Goal: Find contact information: Find contact information

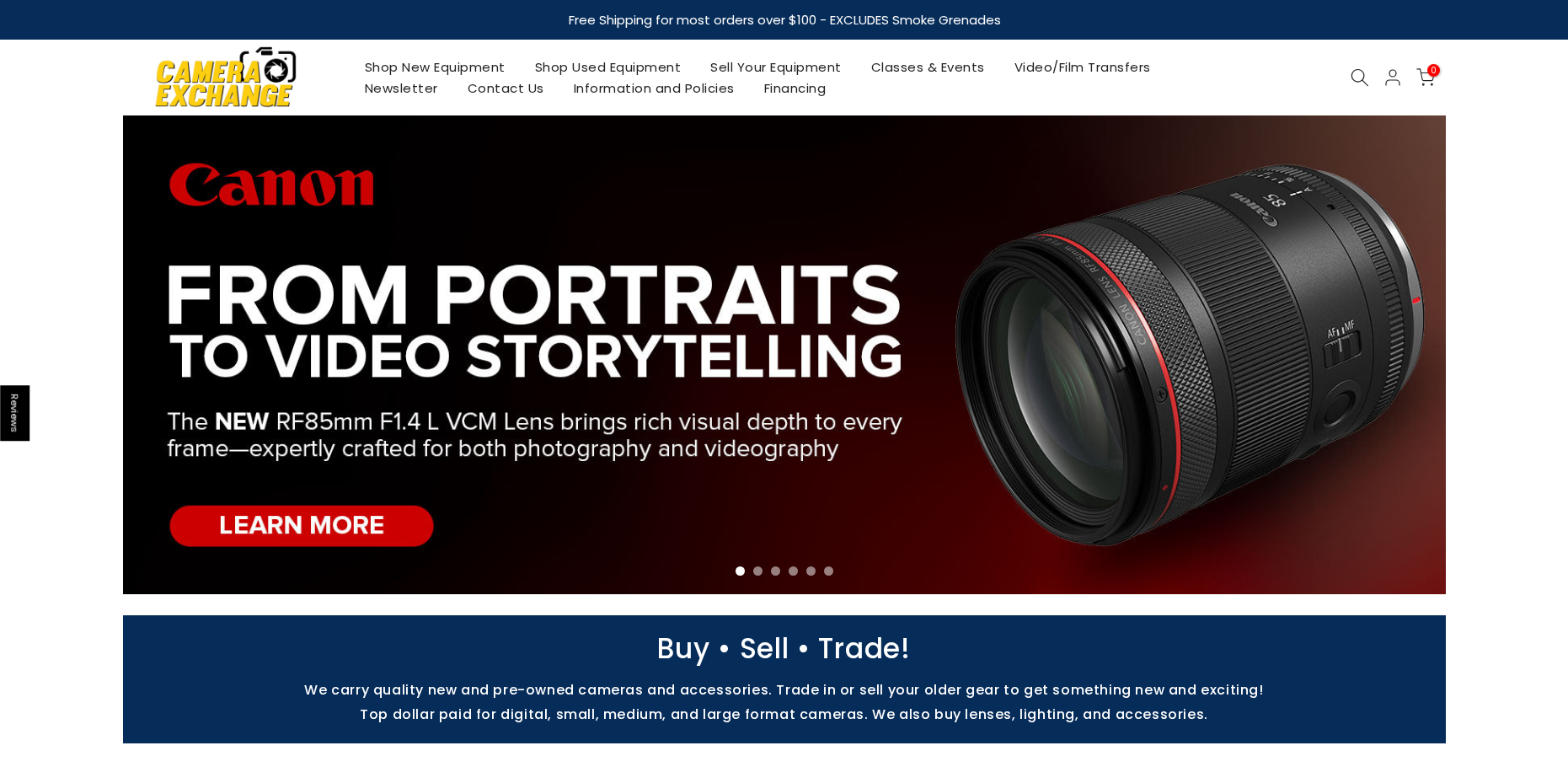
click at [625, 70] on link "Shop Used Equipment" at bounding box center [608, 66] width 176 height 21
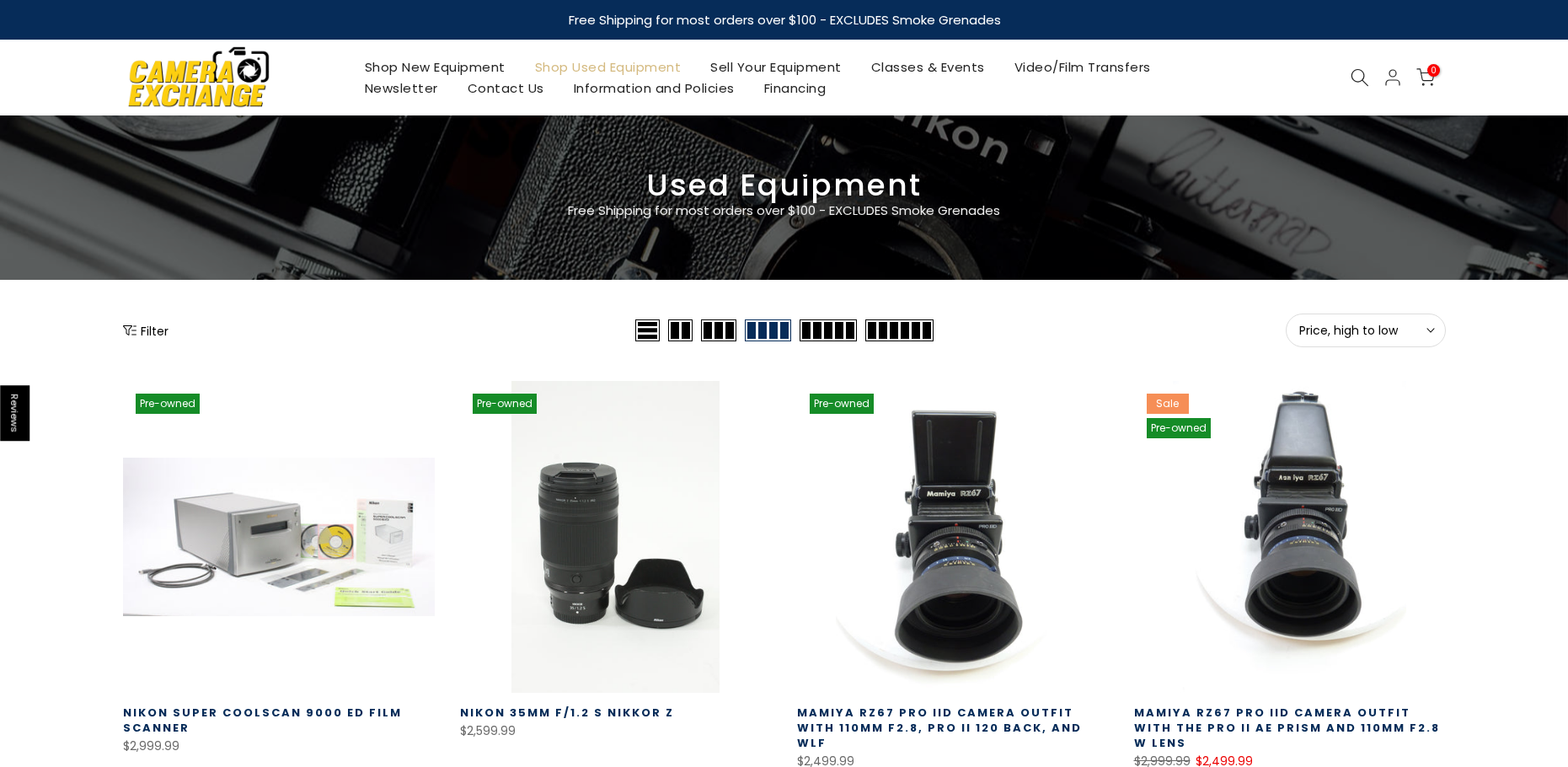
drag, startPoint x: 0, startPoint y: 0, endPoint x: 1068, endPoint y: 290, distance: 1106.7
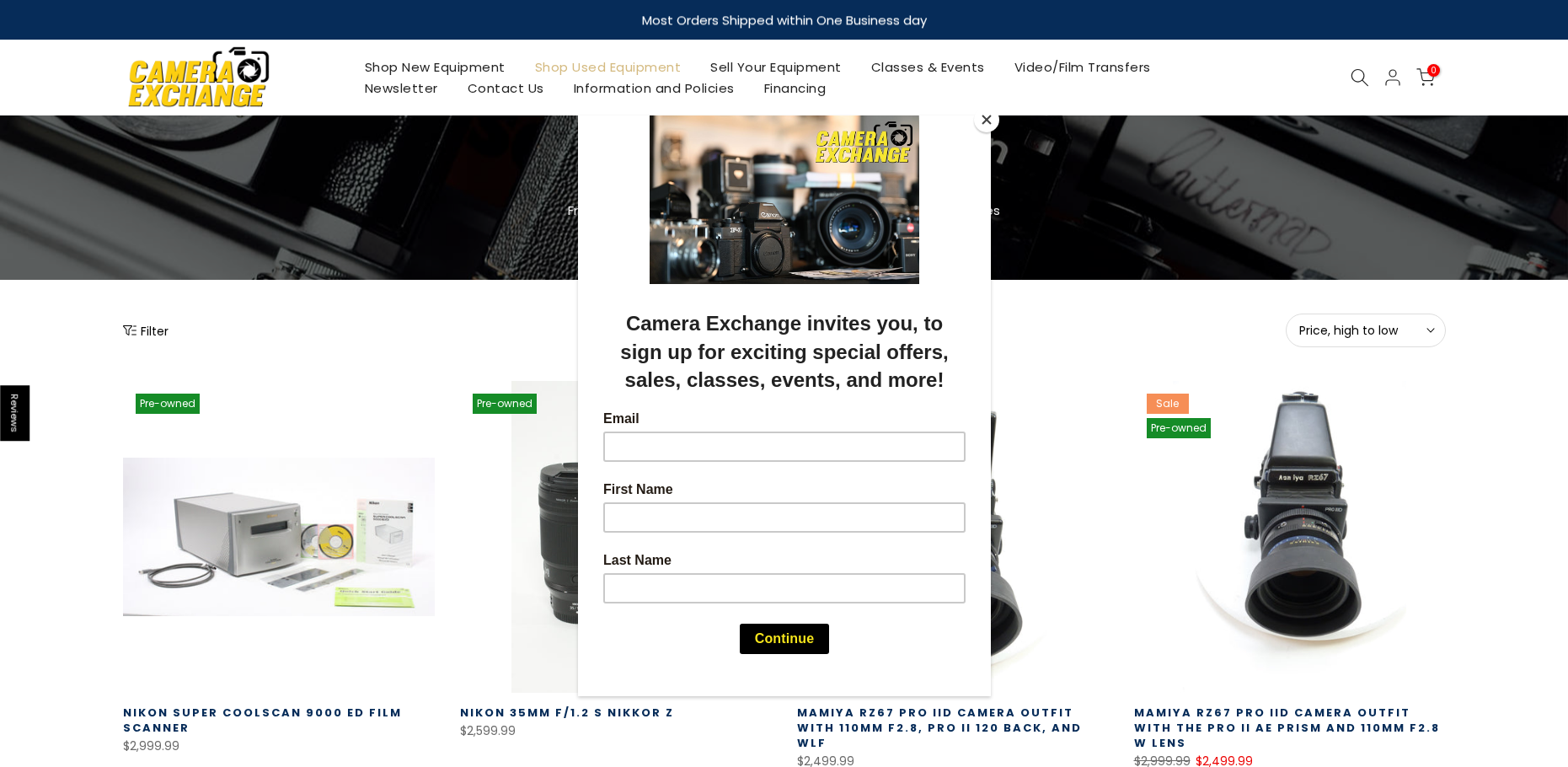
click at [1185, 309] on div at bounding box center [784, 384] width 1568 height 767
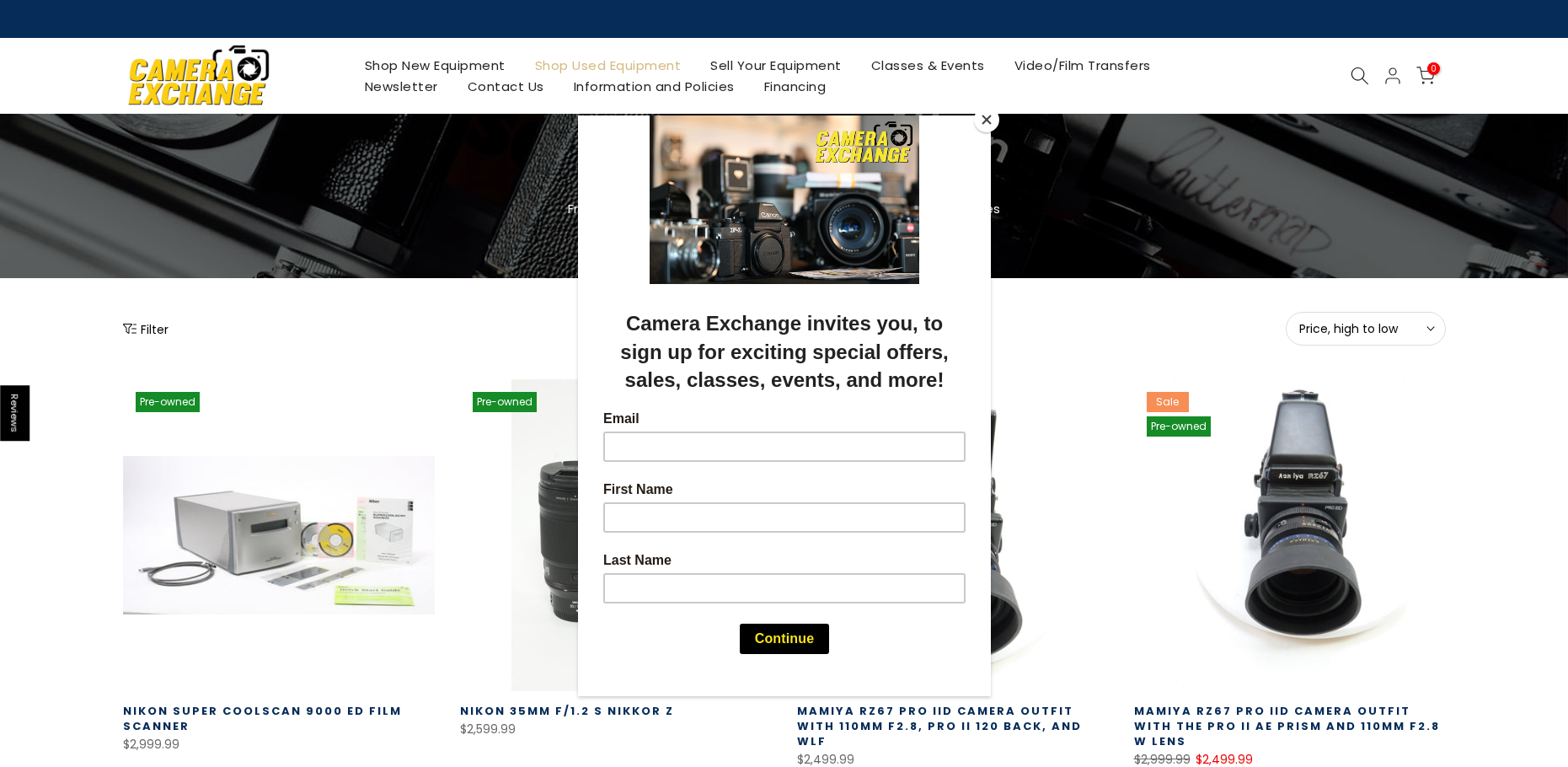
click at [149, 324] on div at bounding box center [784, 384] width 1568 height 767
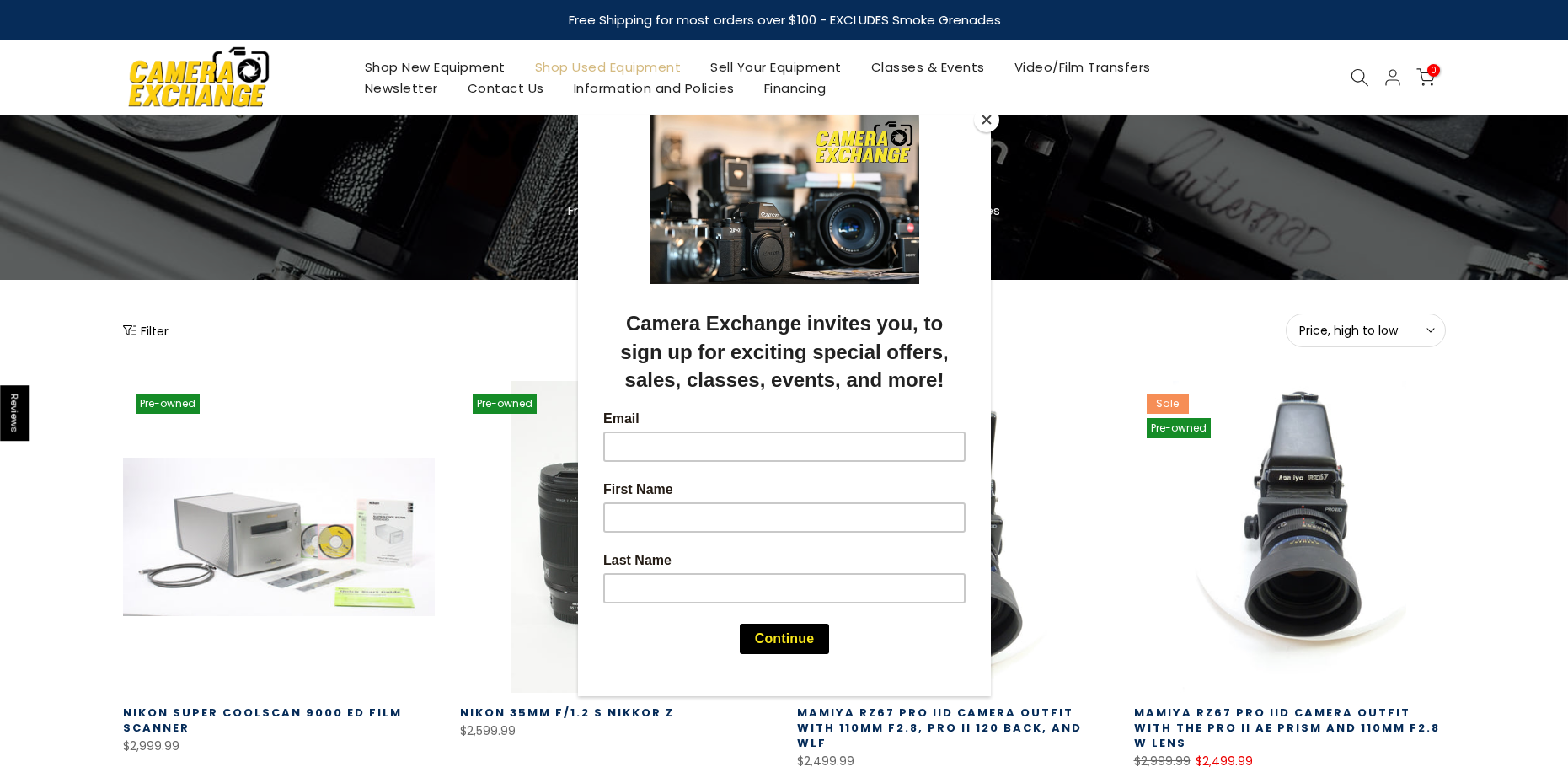
click at [981, 115] on button "Close" at bounding box center [986, 119] width 25 height 25
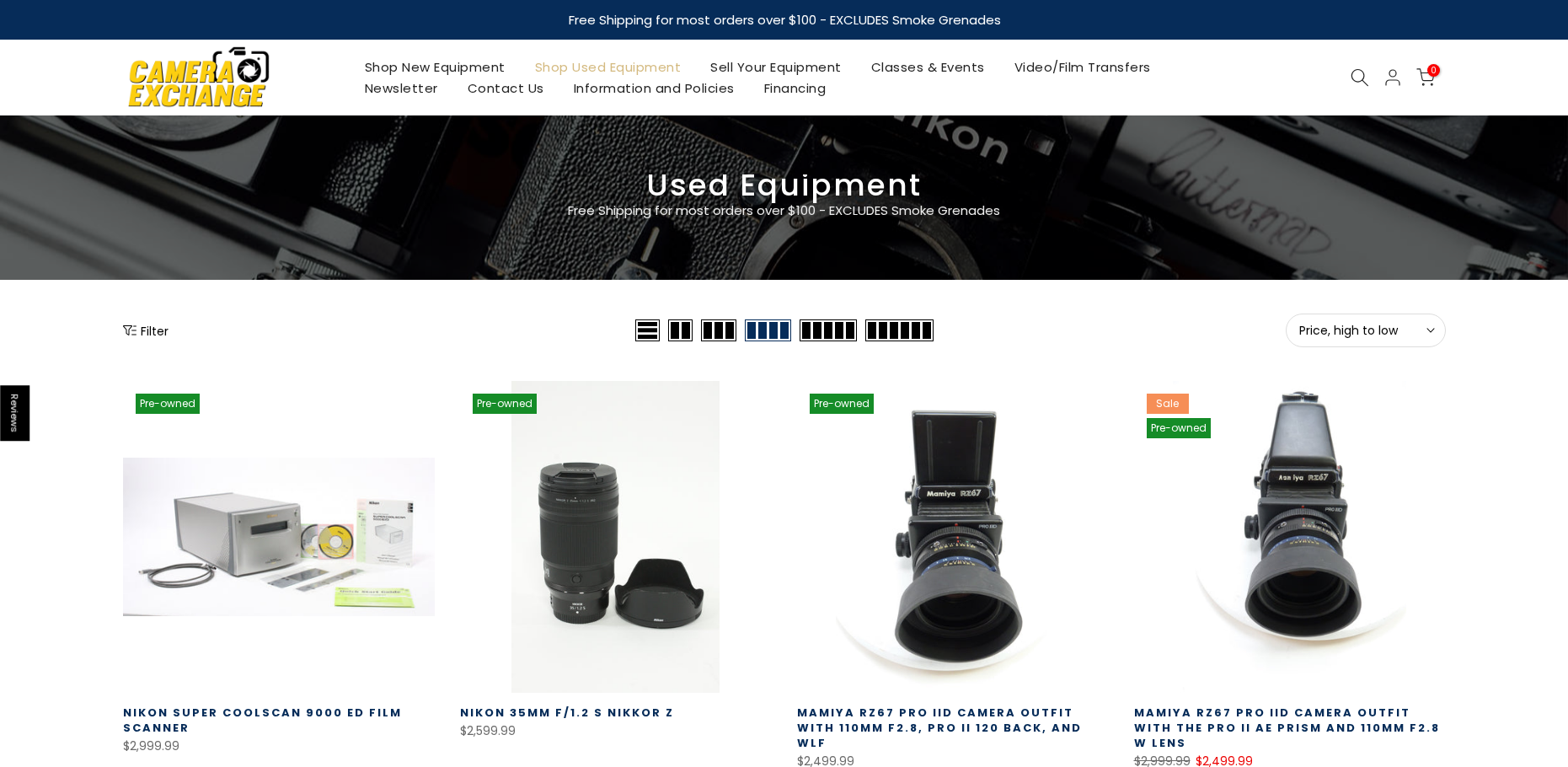
click at [158, 329] on button "Filter" at bounding box center [146, 330] width 46 height 17
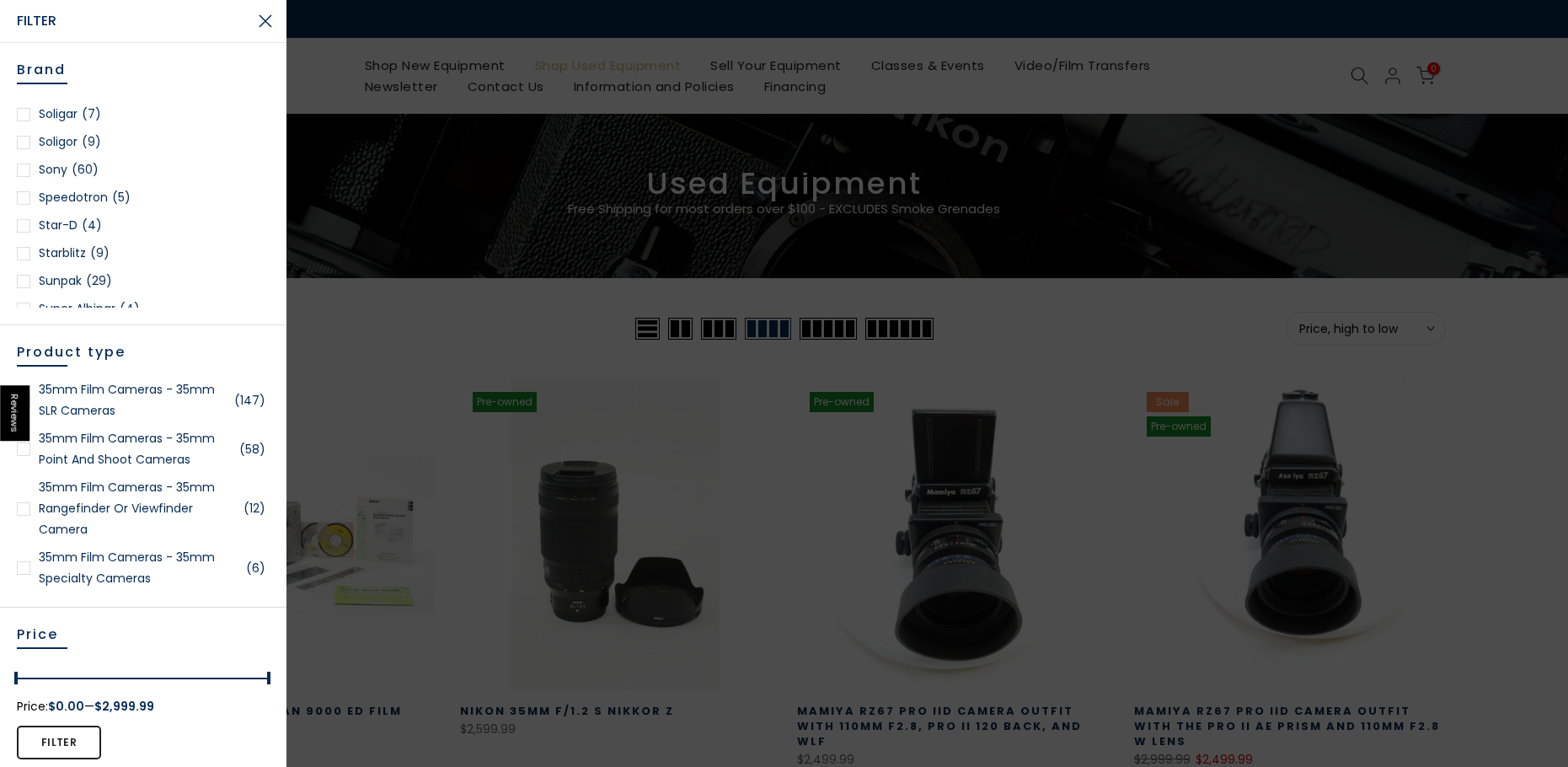
scroll to position [2274, 0]
click at [43, 168] on link "Sony (60)" at bounding box center [143, 168] width 253 height 21
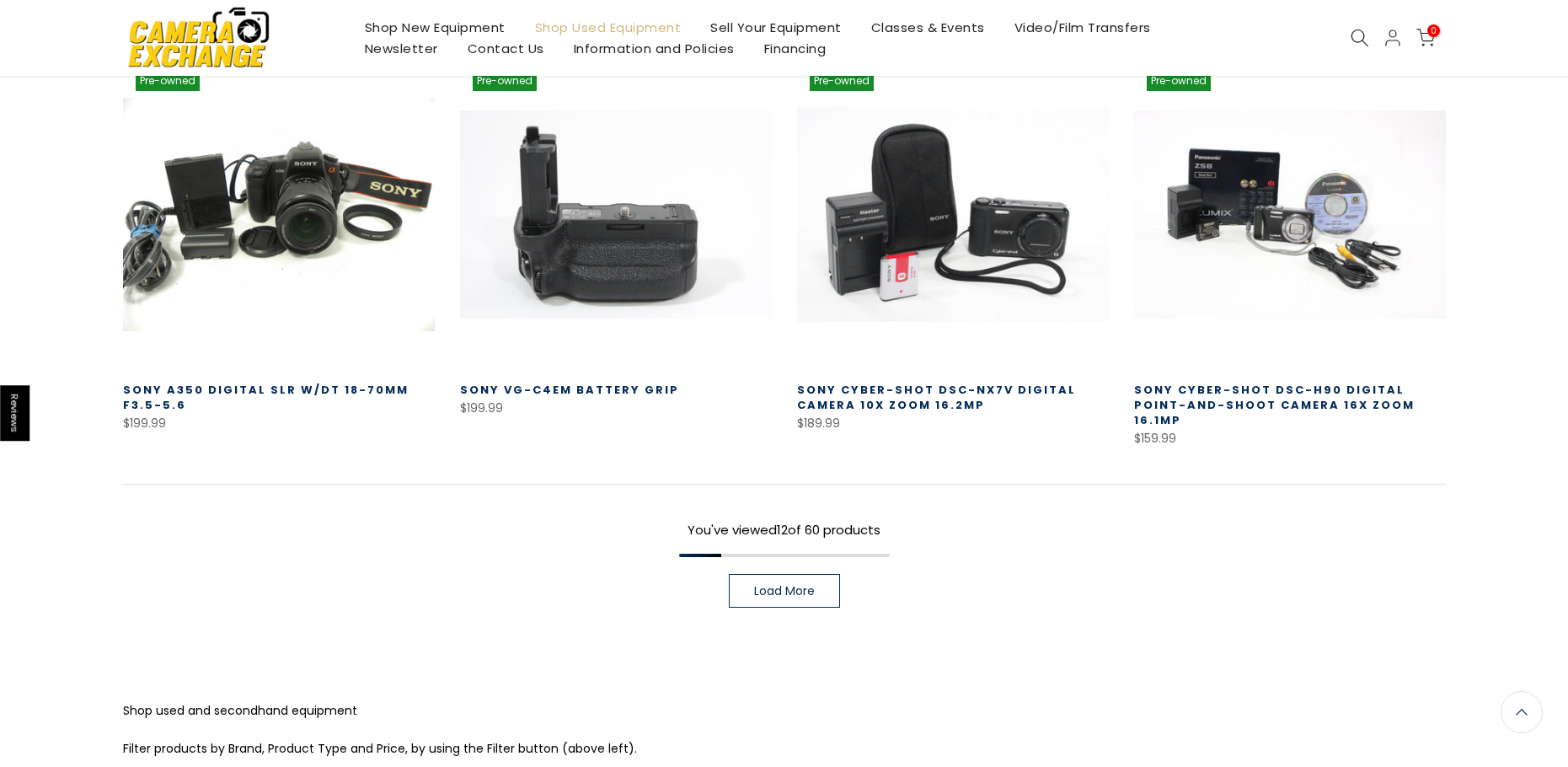
scroll to position [1223, 0]
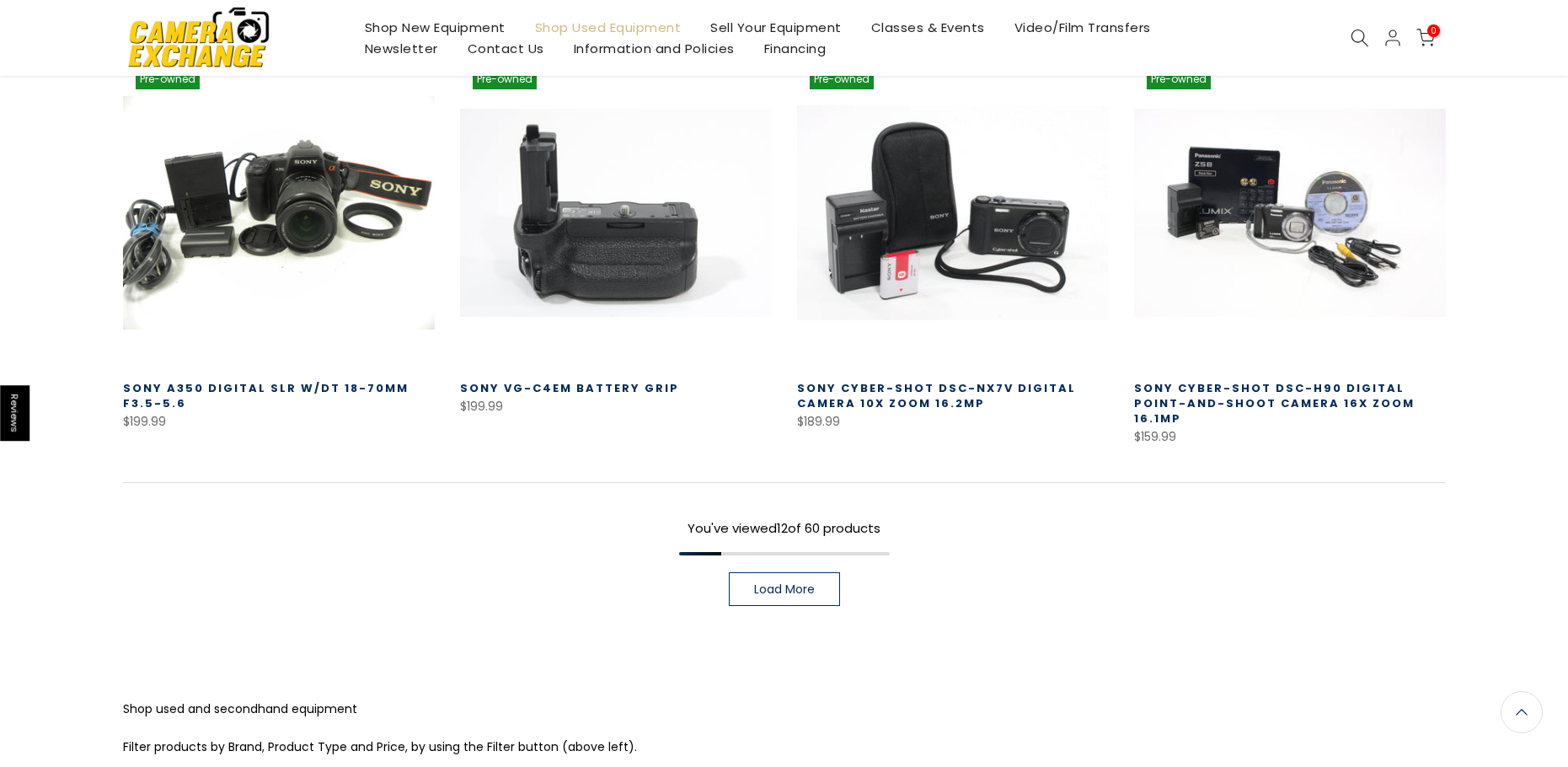
click at [809, 583] on span "Load More" at bounding box center [784, 589] width 60 height 12
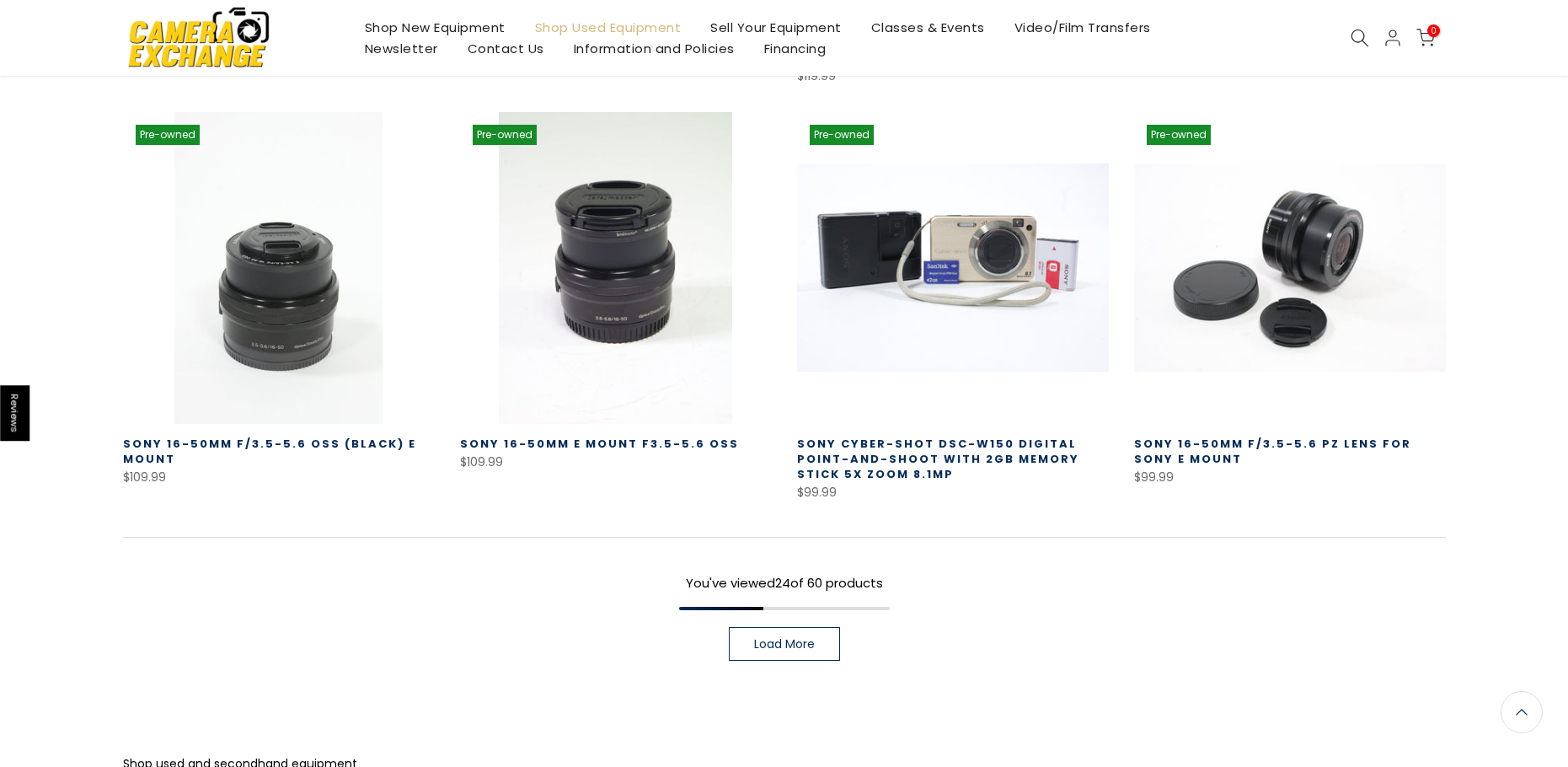
scroll to position [2403, 0]
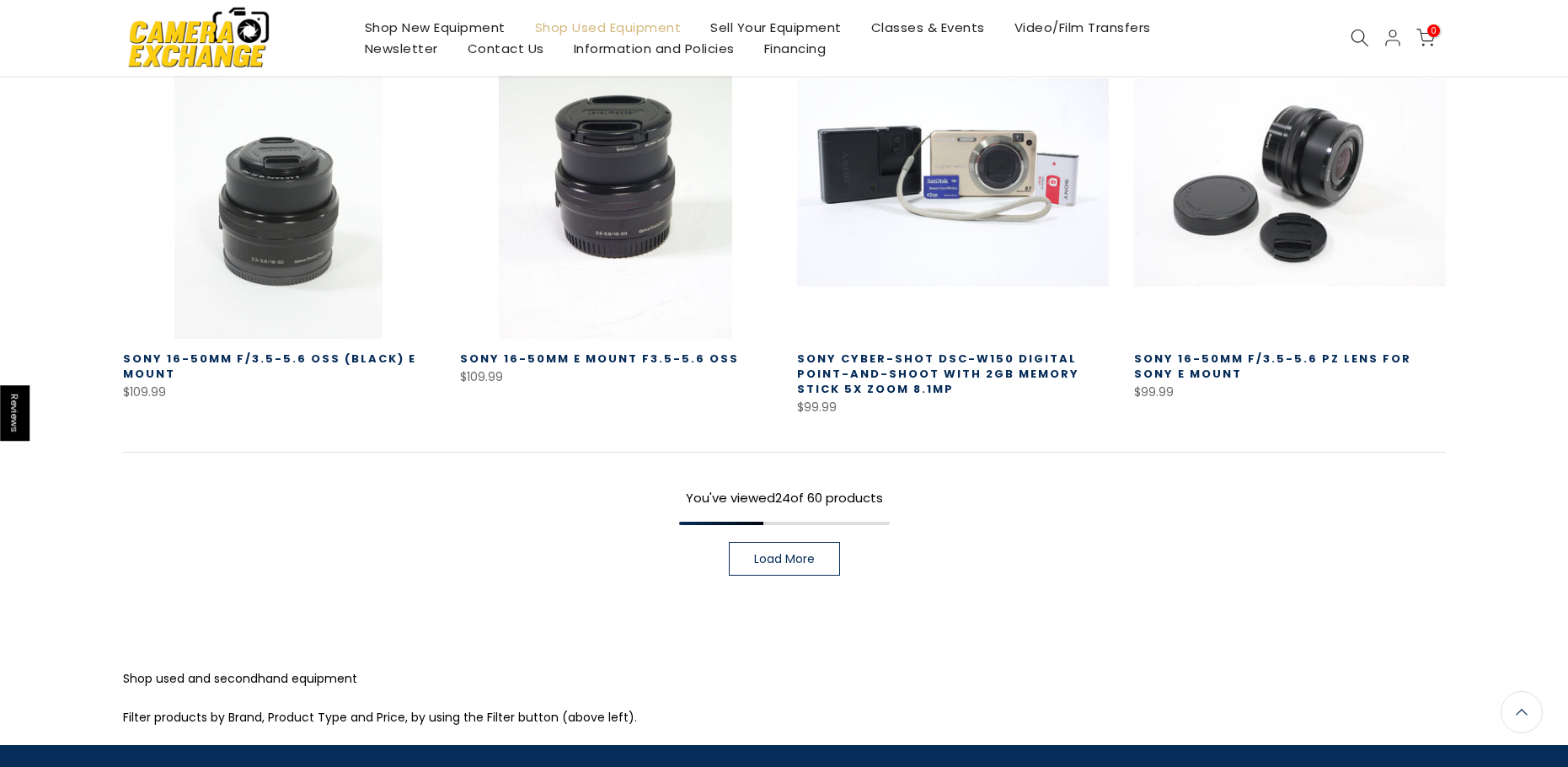
click at [804, 542] on link "Load More" at bounding box center [784, 558] width 111 height 34
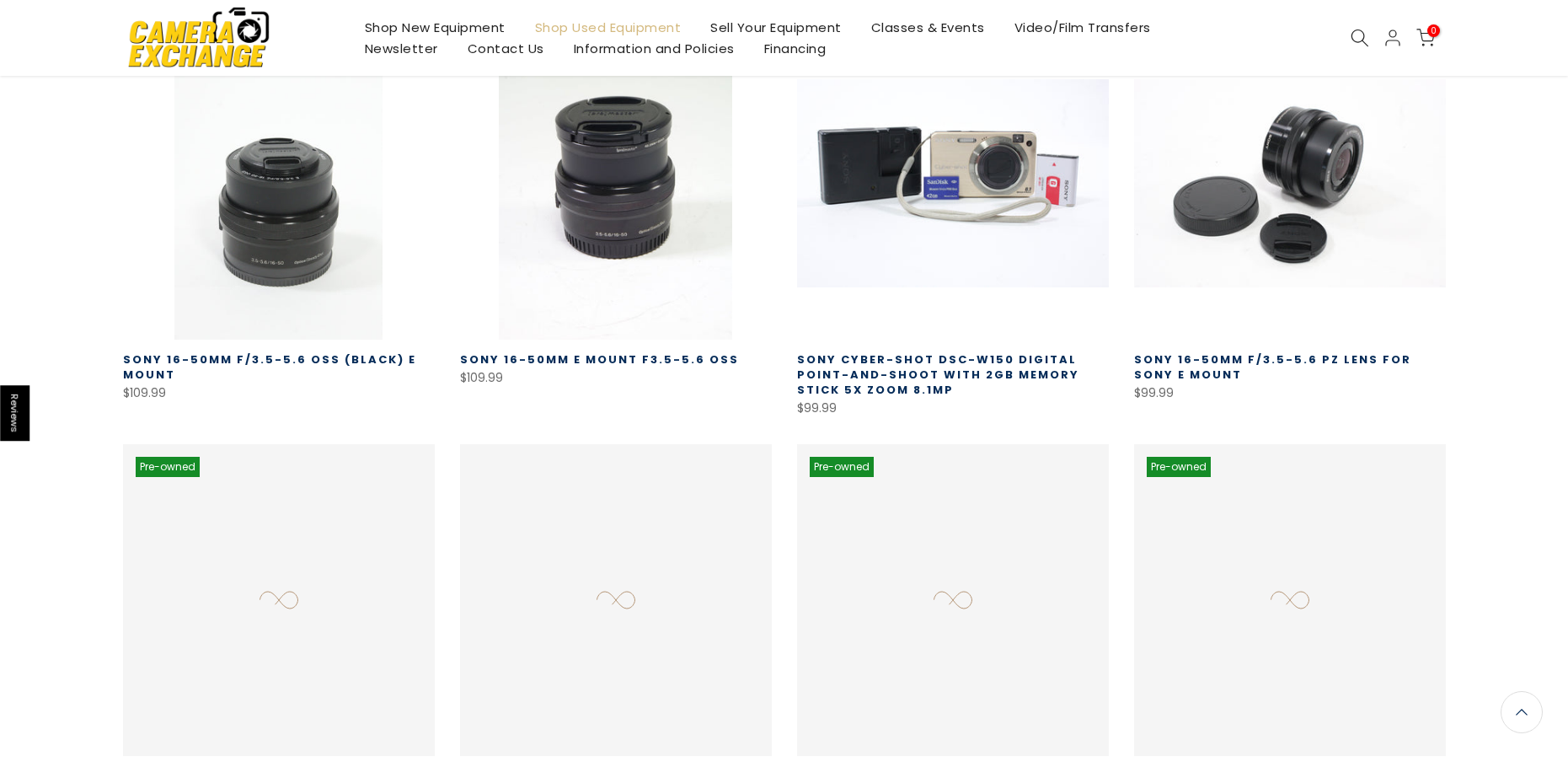
scroll to position [2485, 0]
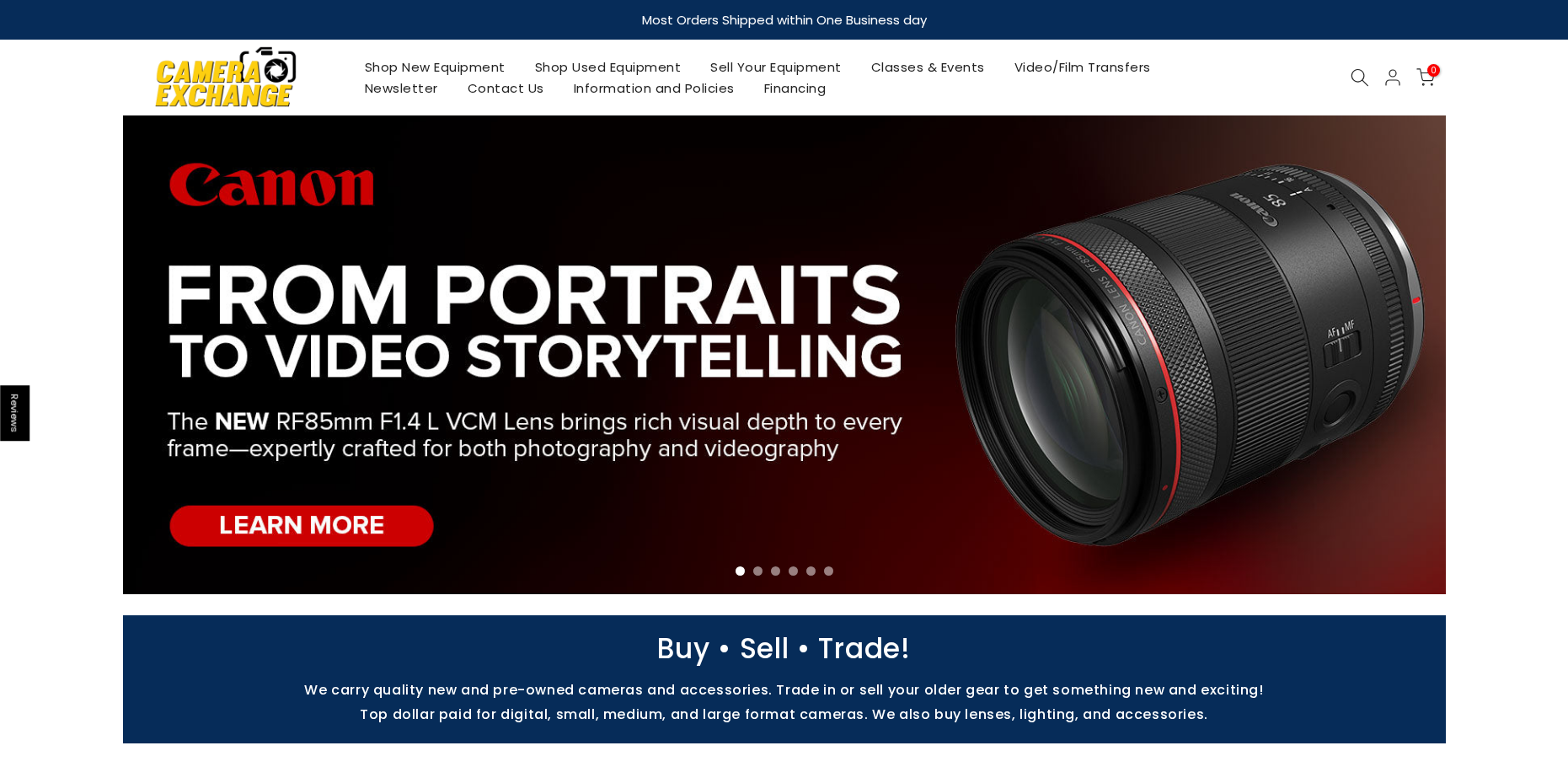
click at [527, 93] on link "Contact Us" at bounding box center [505, 88] width 106 height 21
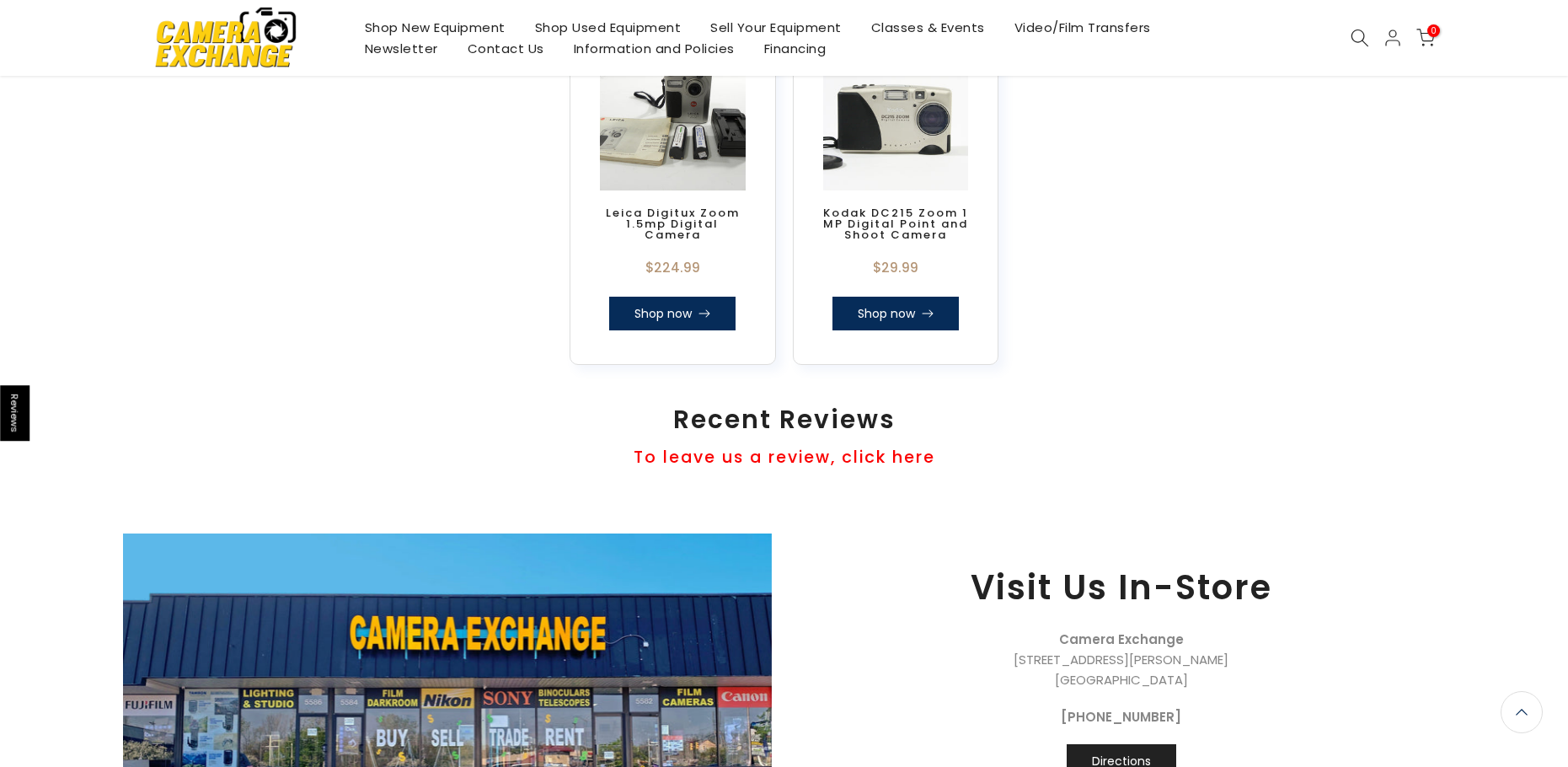
scroll to position [1551, 0]
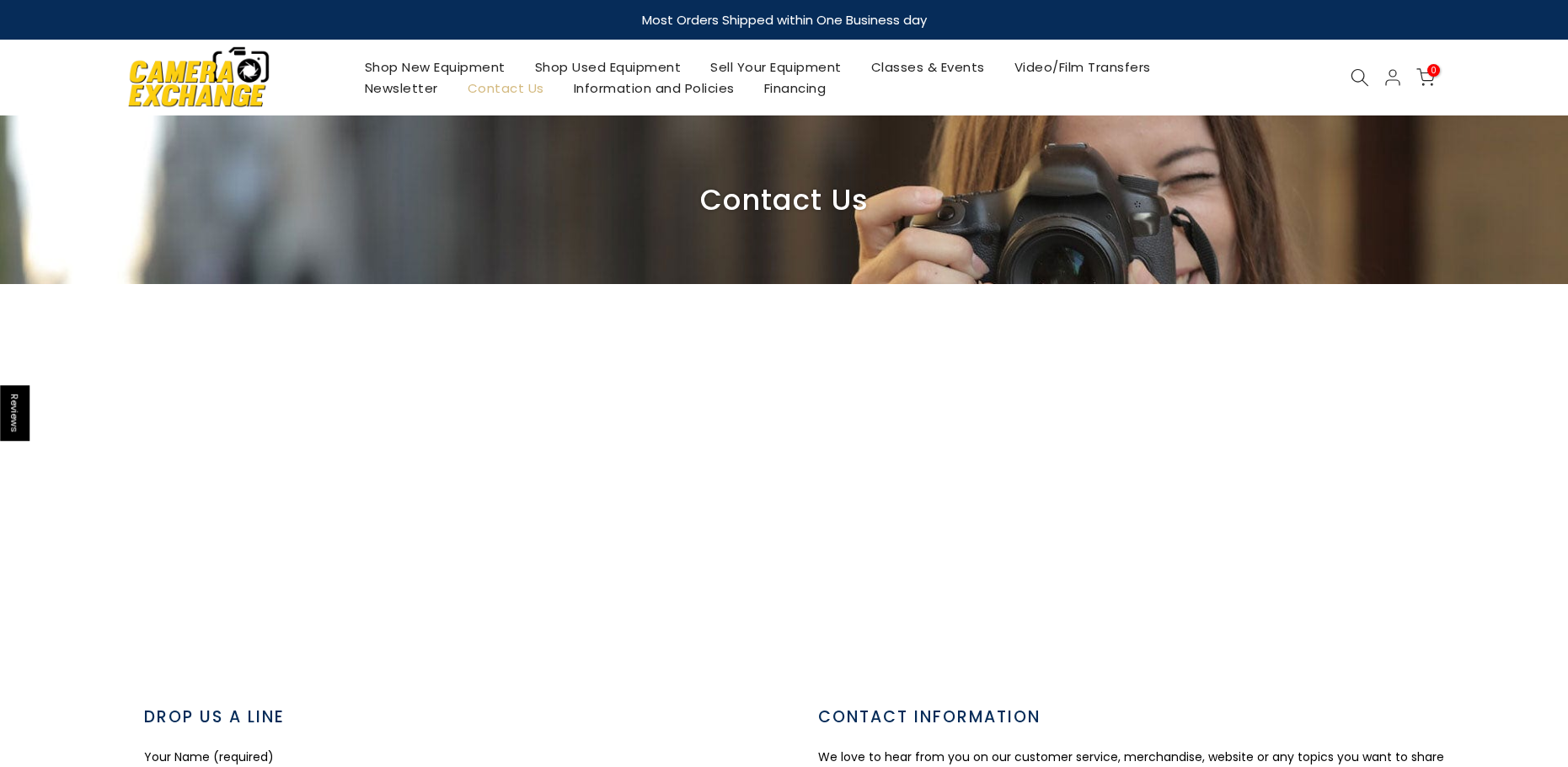
click at [1201, 215] on img at bounding box center [784, 199] width 1568 height 168
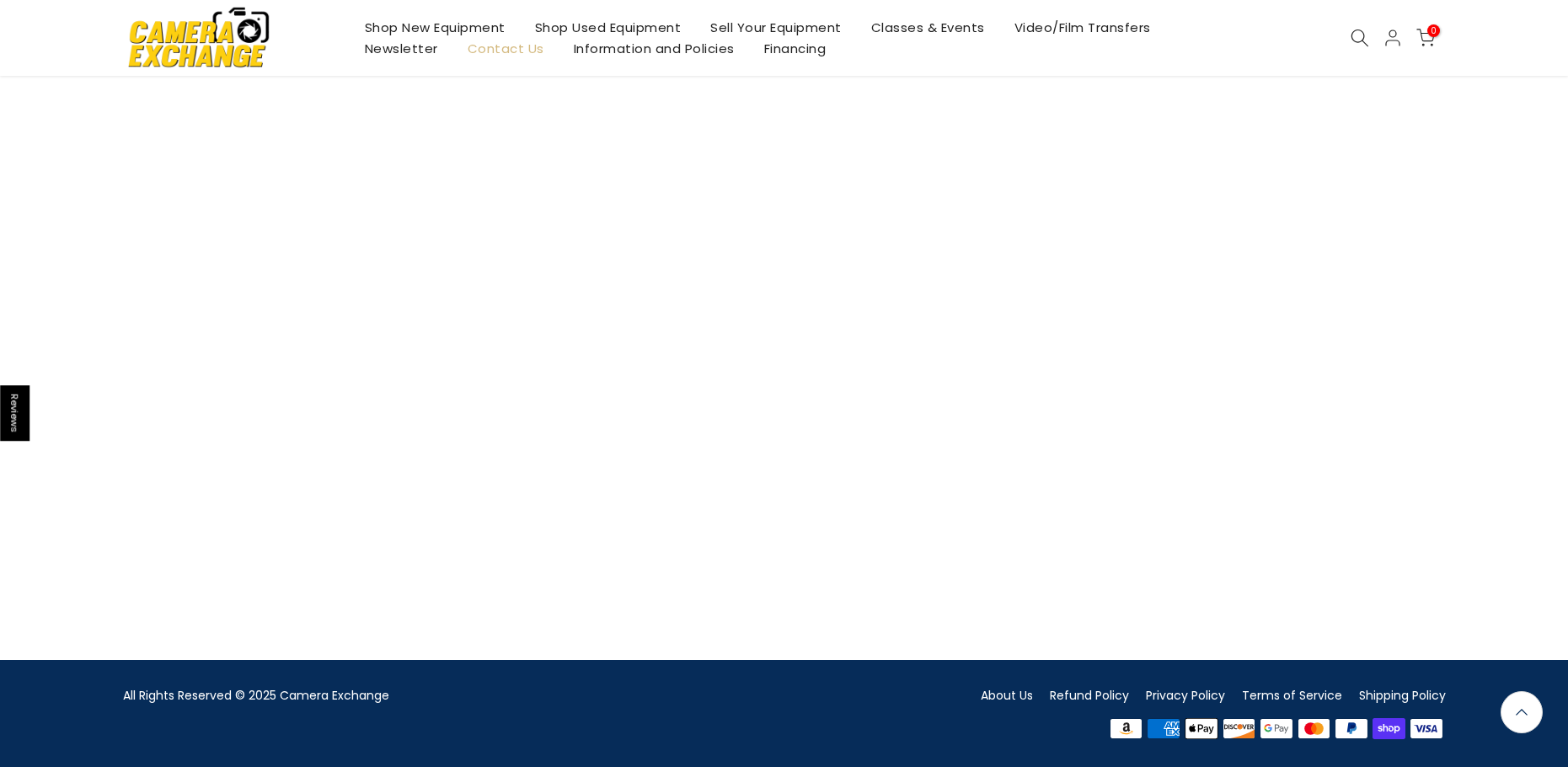
scroll to position [1313, 0]
